Goal: Information Seeking & Learning: Check status

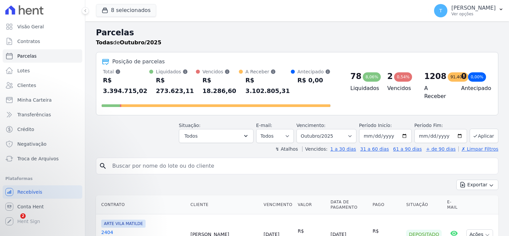
select select
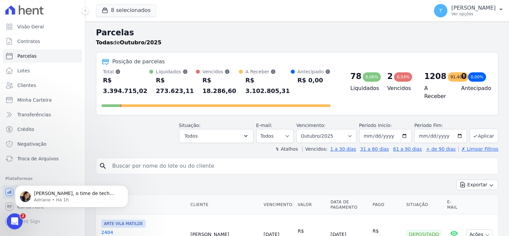
scroll to position [134, 0]
click at [53, 199] on p "Adriane • Há 1h" at bounding box center [77, 200] width 86 height 6
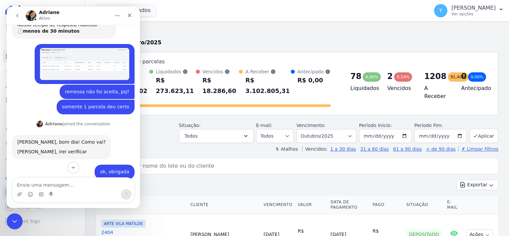
scroll to position [145, 0]
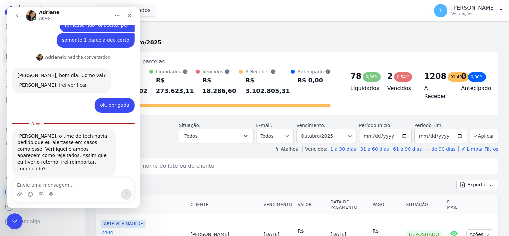
click at [42, 182] on textarea "Envie uma mensagem..." at bounding box center [73, 182] width 122 height 11
type textarea "ok"
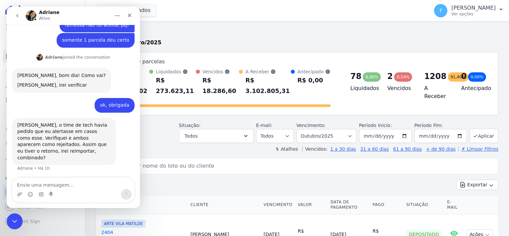
scroll to position [154, 0]
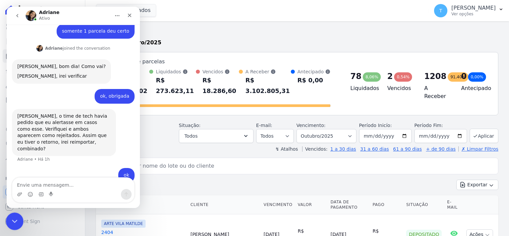
click at [16, 216] on icon "Encerramento do Messenger da Intercom" at bounding box center [14, 220] width 8 height 8
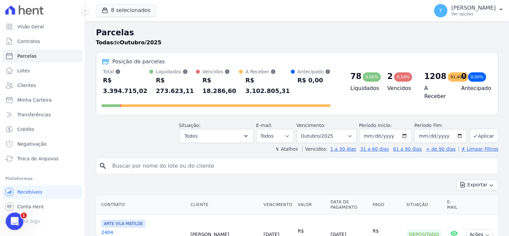
click at [12, 222] on icon "Abertura do Messenger da Intercom" at bounding box center [13, 220] width 11 height 11
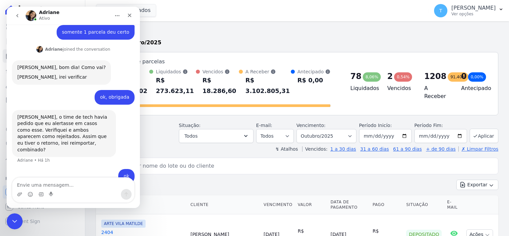
click at [16, 15] on icon "go back" at bounding box center [17, 15] width 5 height 5
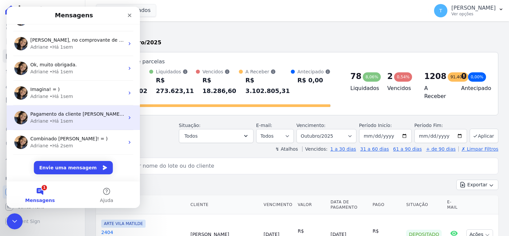
scroll to position [0, 0]
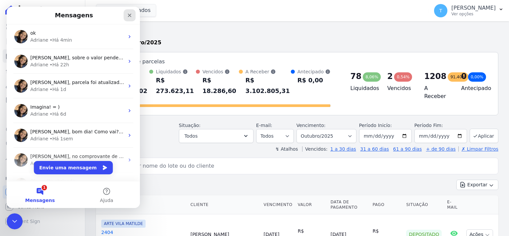
drag, startPoint x: 127, startPoint y: 14, endPoint x: 134, endPoint y: 21, distance: 9.7
click at [127, 14] on icon "Fechar" at bounding box center [129, 15] width 5 height 5
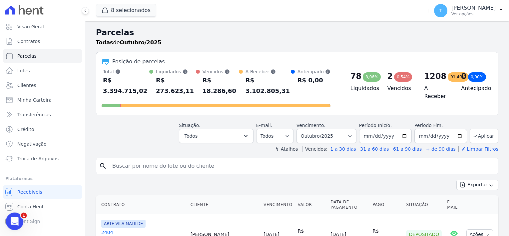
click at [13, 225] on div "Abertura do Messenger da Intercom" at bounding box center [14, 220] width 22 height 22
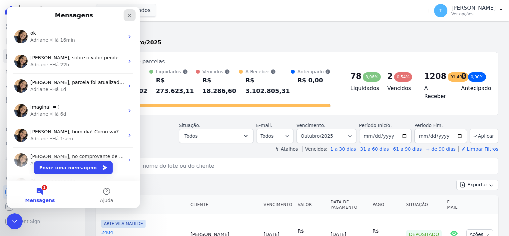
click at [126, 16] on div "Fechar" at bounding box center [129, 15] width 12 height 12
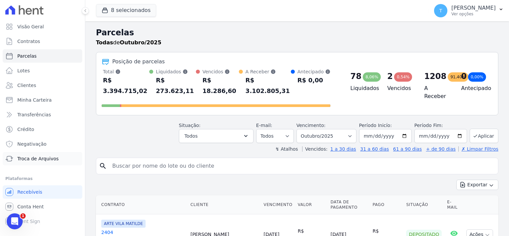
click at [52, 160] on span "Troca de Arquivos" at bounding box center [37, 158] width 41 height 7
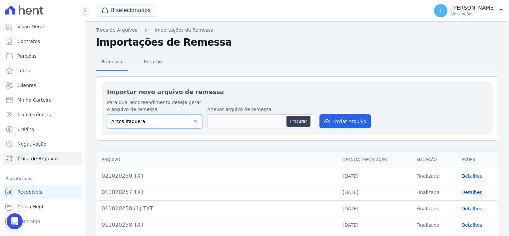
click at [159, 125] on select "[PERSON_NAME] Itaquera [GEOGRAPHIC_DATA][PERSON_NAME] Inspire BOSQUE CLUB ARTE …" at bounding box center [154, 121] width 95 height 14
select select "608a0505-5729-491c-8a4a-236dc5ec7f7f"
click at [107, 114] on select "[PERSON_NAME] Itaquera [GEOGRAPHIC_DATA][PERSON_NAME] Inspire BOSQUE CLUB ARTE …" at bounding box center [154, 121] width 95 height 14
click at [298, 121] on button "Procurar" at bounding box center [298, 121] width 24 height 11
type input "0210202514.TXT"
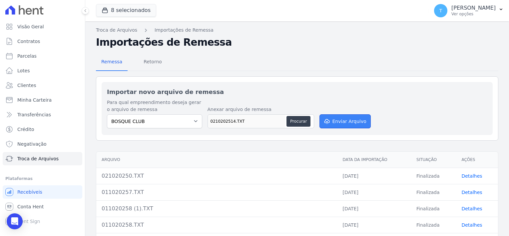
click at [332, 124] on button "Enviar Arquivo" at bounding box center [344, 121] width 51 height 14
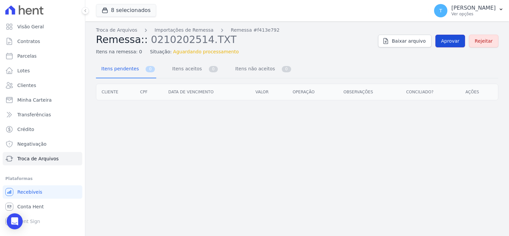
click at [451, 42] on span "Aprovar" at bounding box center [450, 41] width 18 height 7
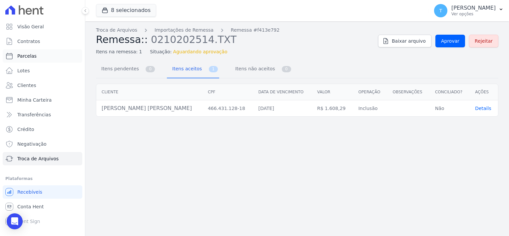
click at [37, 57] on link "Parcelas" at bounding box center [43, 55] width 80 height 13
select select
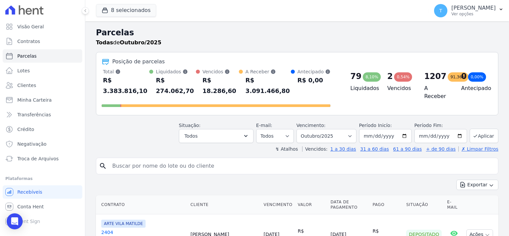
click at [174, 159] on input "search" at bounding box center [301, 165] width 387 height 13
paste input "[PERSON_NAME] [PERSON_NAME]"
type input "[PERSON_NAME] [PERSON_NAME]"
select select
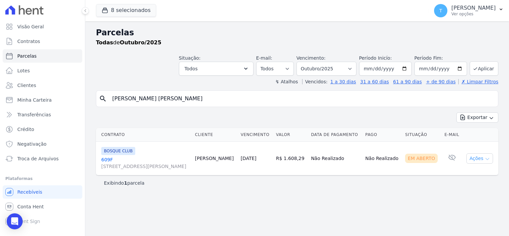
click at [490, 160] on button "Ações" at bounding box center [479, 158] width 27 height 10
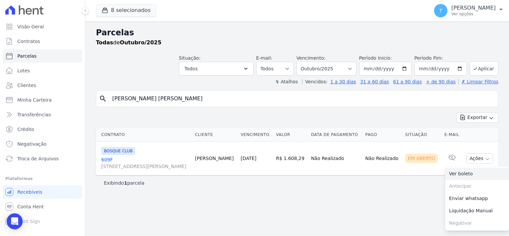
click at [469, 174] on link "Ver boleto" at bounding box center [477, 173] width 64 height 12
click at [31, 158] on span "Troca de Arquivos" at bounding box center [37, 158] width 41 height 7
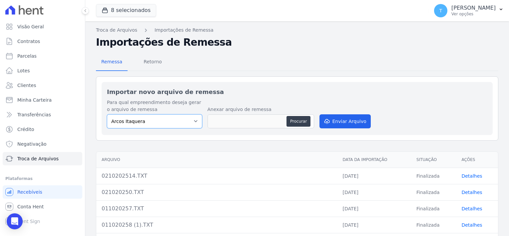
click at [187, 121] on select "[PERSON_NAME] Itaquera [GEOGRAPHIC_DATA][PERSON_NAME] Inspire BOSQUE CLUB ARTE …" at bounding box center [154, 121] width 95 height 14
select select "798d34ef-1a76-4a01-aecd-278a2202ade3"
click at [107, 114] on select "[PERSON_NAME] Itaquera [GEOGRAPHIC_DATA][PERSON_NAME] Inspire BOSQUE CLUB ARTE …" at bounding box center [154, 121] width 95 height 14
click at [296, 118] on button "Procurar" at bounding box center [298, 121] width 24 height 11
type input "021020257.TXT"
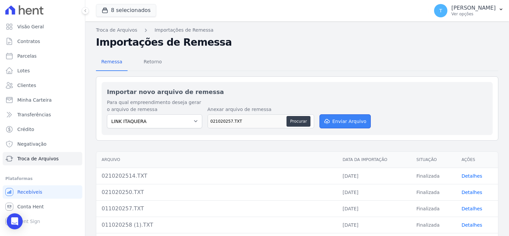
click at [338, 119] on button "Enviar Arquivo" at bounding box center [344, 121] width 51 height 14
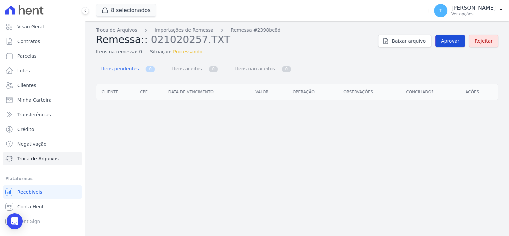
click at [447, 44] on link "Aprovar" at bounding box center [450, 41] width 30 height 13
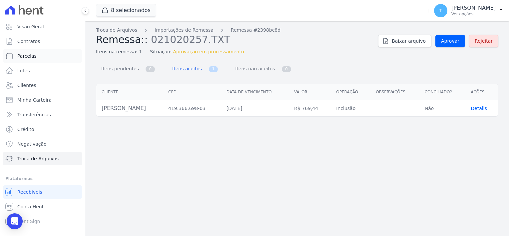
click at [29, 57] on span "Parcelas" at bounding box center [26, 56] width 19 height 7
select select
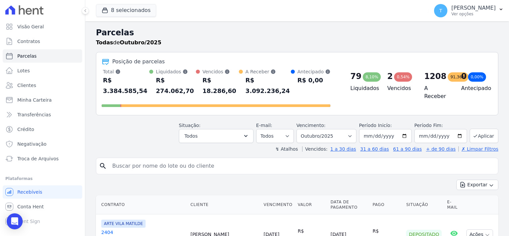
click at [183, 159] on input "search" at bounding box center [301, 165] width 387 height 13
paste input "[PERSON_NAME]"
type input "[PERSON_NAME]"
select select
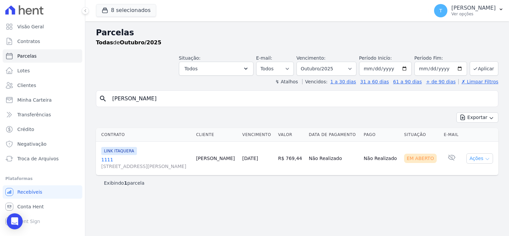
click at [485, 158] on icon "button" at bounding box center [486, 158] width 5 height 5
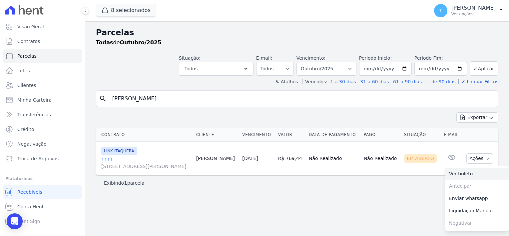
click at [465, 174] on link "Ver boleto" at bounding box center [477, 173] width 64 height 12
click at [38, 98] on span "Minha Carteira" at bounding box center [34, 100] width 34 height 7
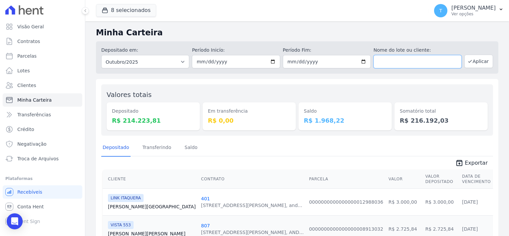
click at [398, 66] on input "text" at bounding box center [417, 61] width 88 height 13
paste input "[PERSON_NAME] [PERSON_NAME]"
type input "[PERSON_NAME] [PERSON_NAME]"
click at [482, 61] on button "Aplicar" at bounding box center [478, 61] width 29 height 13
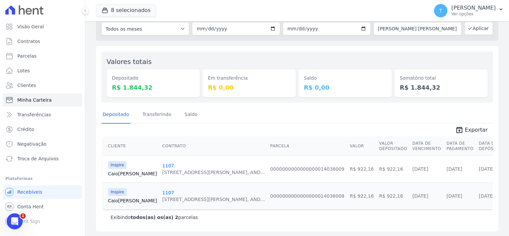
click at [120, 173] on link "Caio Martins" at bounding box center [132, 173] width 49 height 7
click at [119, 200] on link "Caio Martins" at bounding box center [132, 200] width 49 height 7
